Goal: Information Seeking & Learning: Learn about a topic

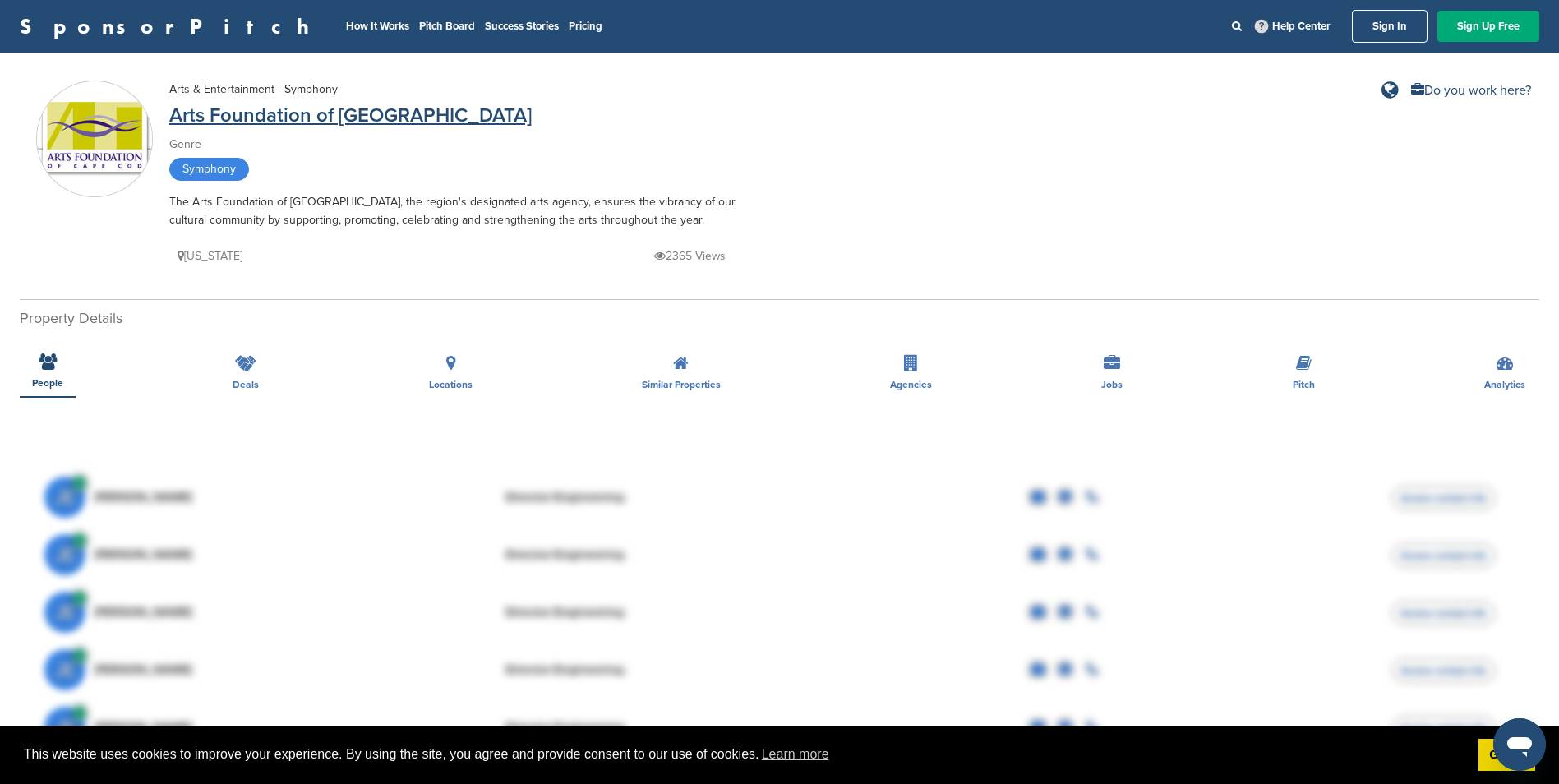
click at [204, 119] on link "Arts Foundation of Cape Cod" at bounding box center [351, 116] width 363 height 24
click at [346, 28] on link "How It Works" at bounding box center [377, 26] width 63 height 13
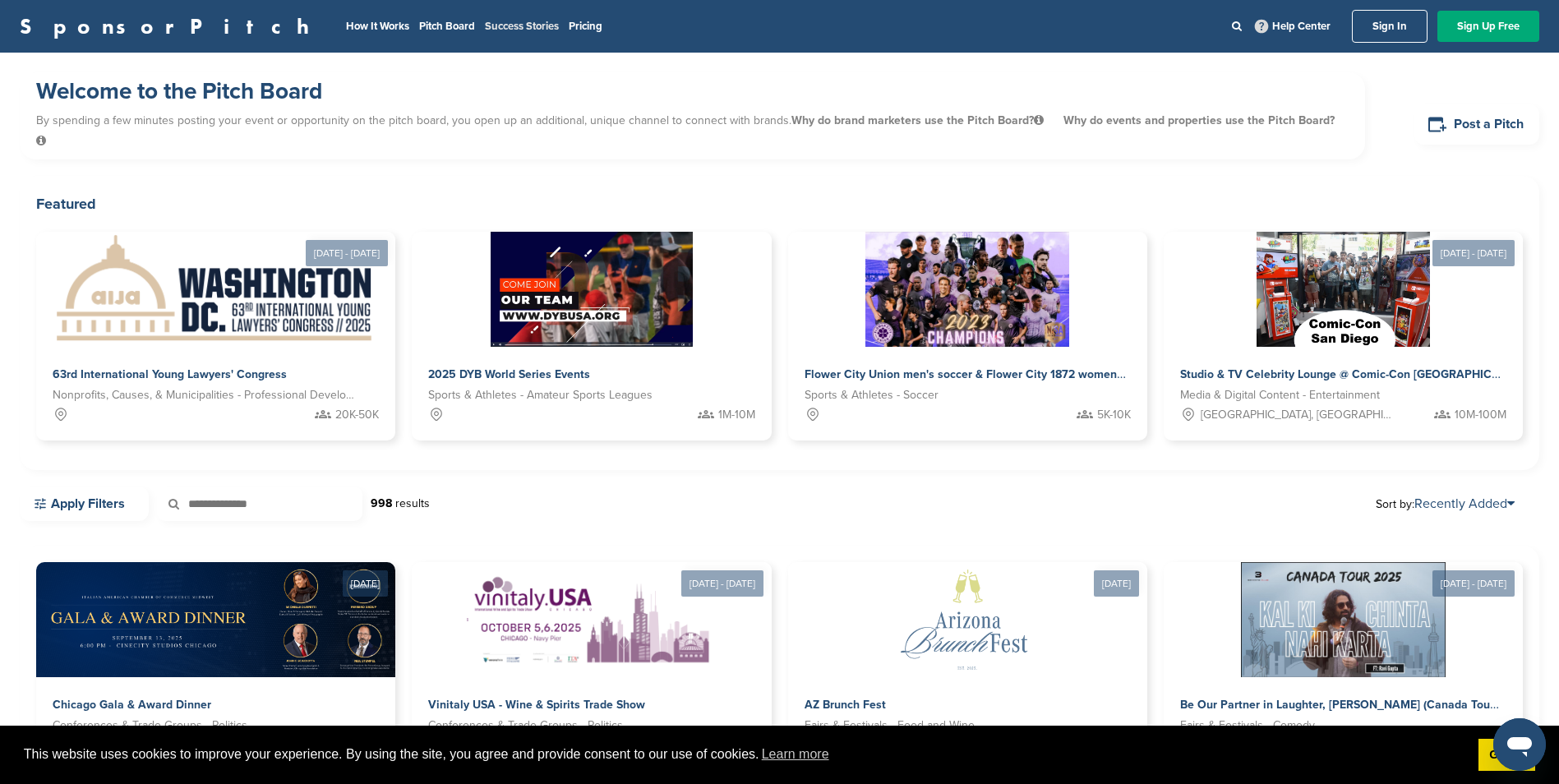
click at [485, 29] on link "Success Stories" at bounding box center [521, 26] width 74 height 13
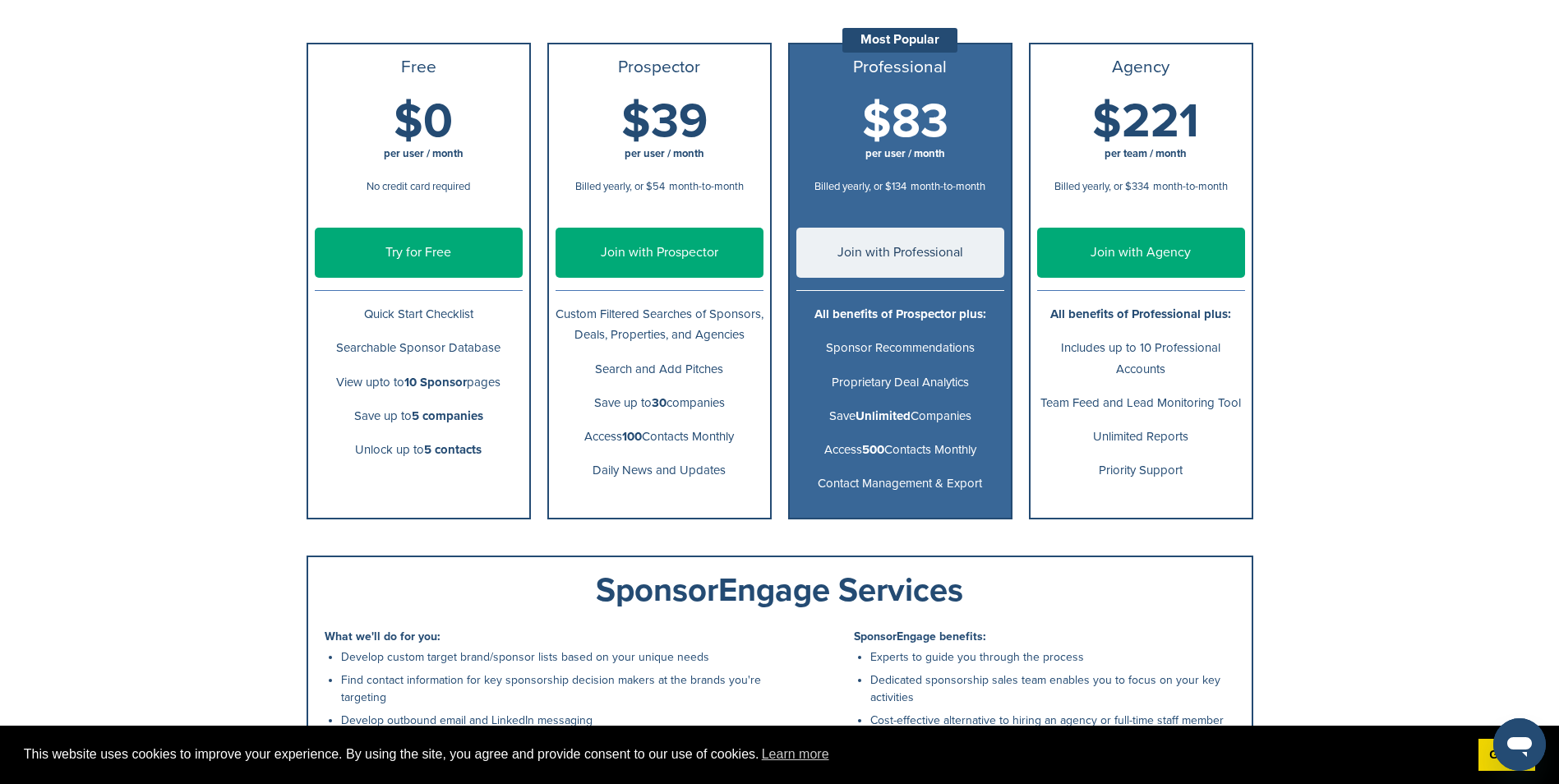
scroll to position [225, 0]
